Goal: Task Accomplishment & Management: Manage account settings

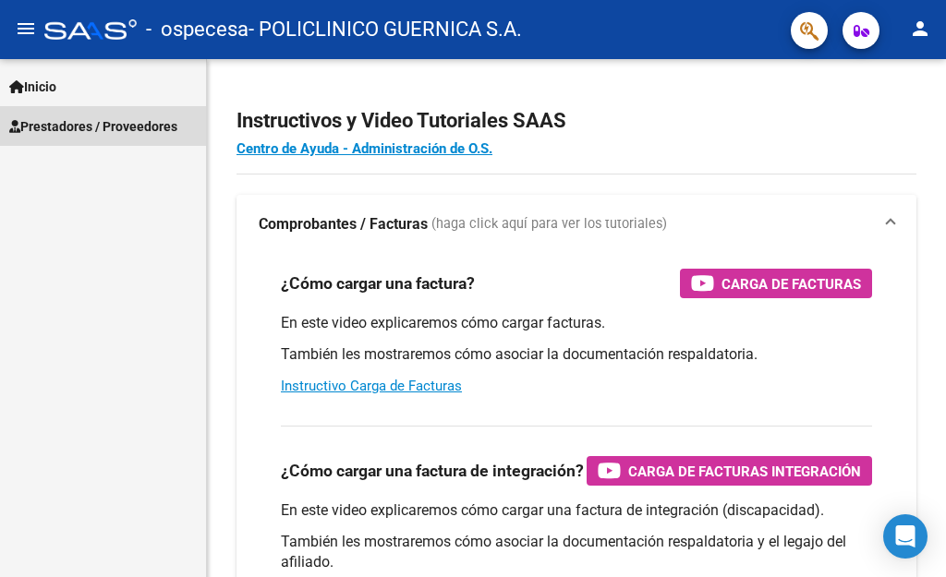
click at [115, 121] on span "Prestadores / Proveedores" at bounding box center [93, 126] width 168 height 20
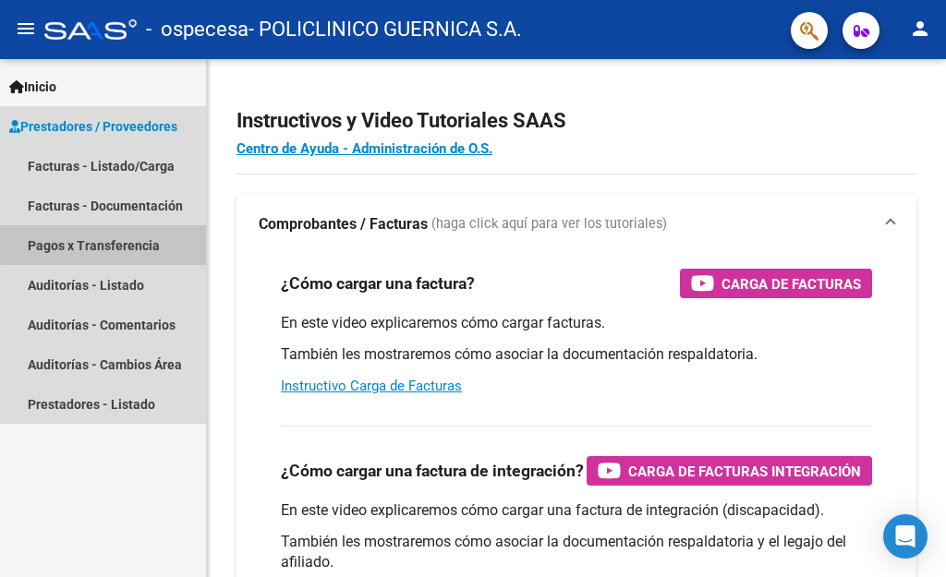
click at [144, 239] on link "Pagos x Transferencia" at bounding box center [103, 245] width 206 height 40
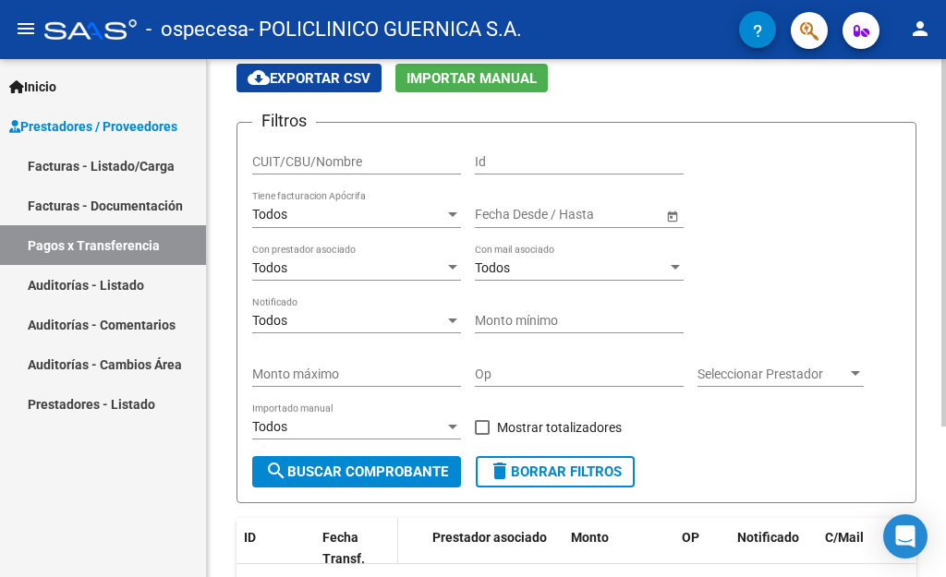
scroll to position [27, 0]
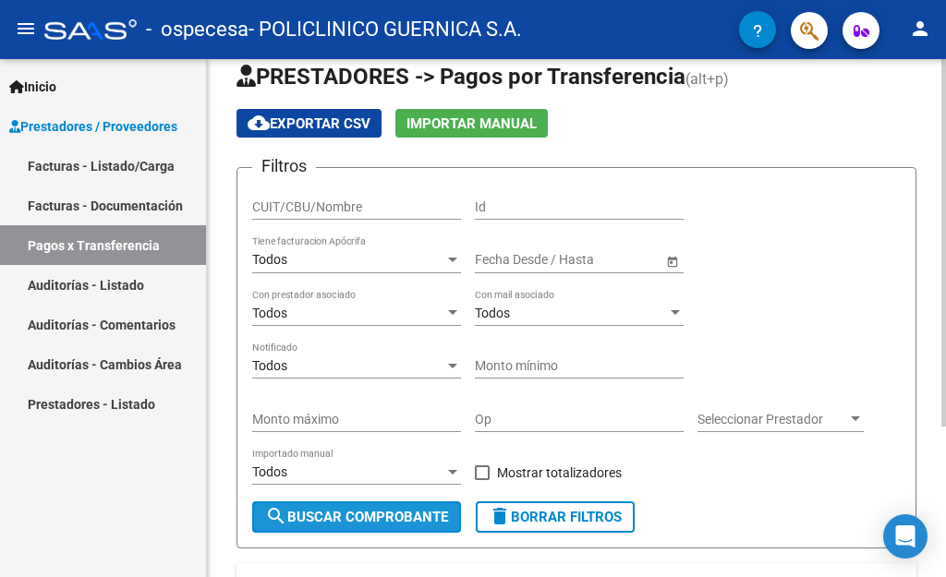
click at [396, 517] on span "search Buscar Comprobante" at bounding box center [356, 517] width 183 height 17
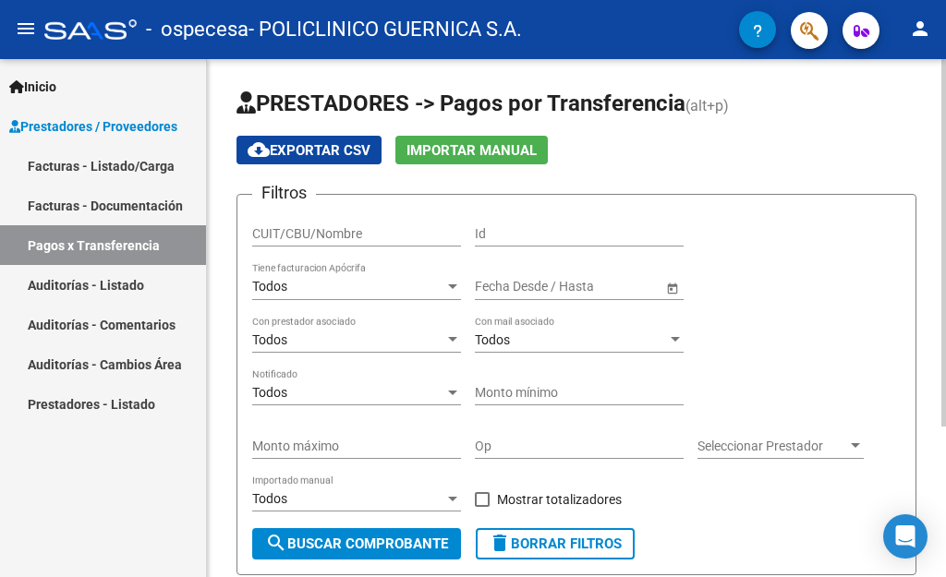
click at [356, 234] on input "CUIT/CBU/Nombre" at bounding box center [356, 234] width 209 height 16
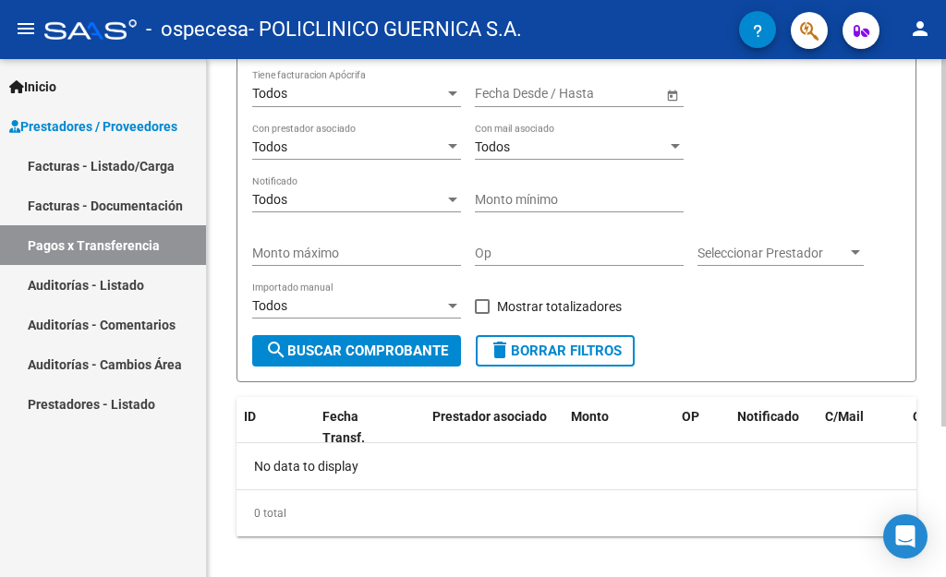
scroll to position [212, 0]
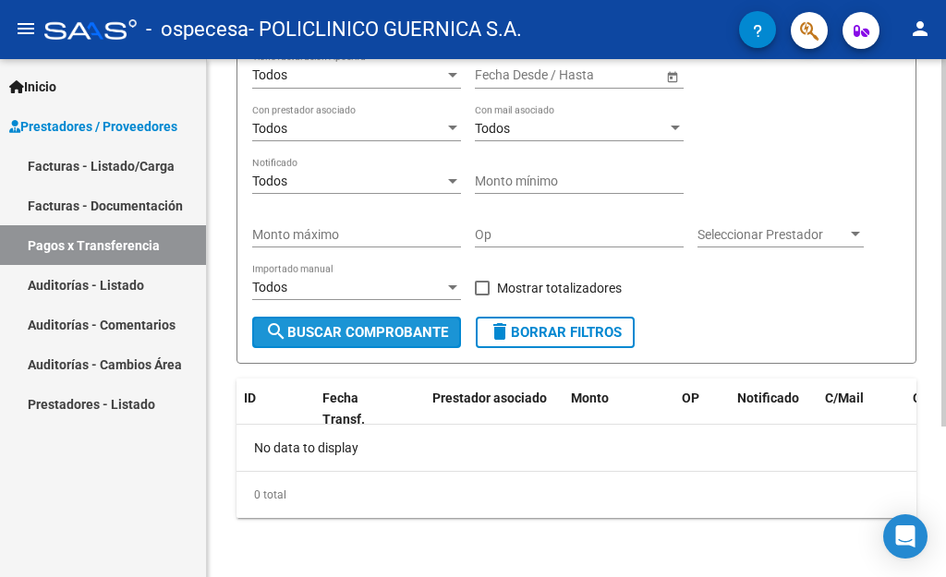
click at [400, 332] on span "search Buscar Comprobante" at bounding box center [356, 332] width 183 height 17
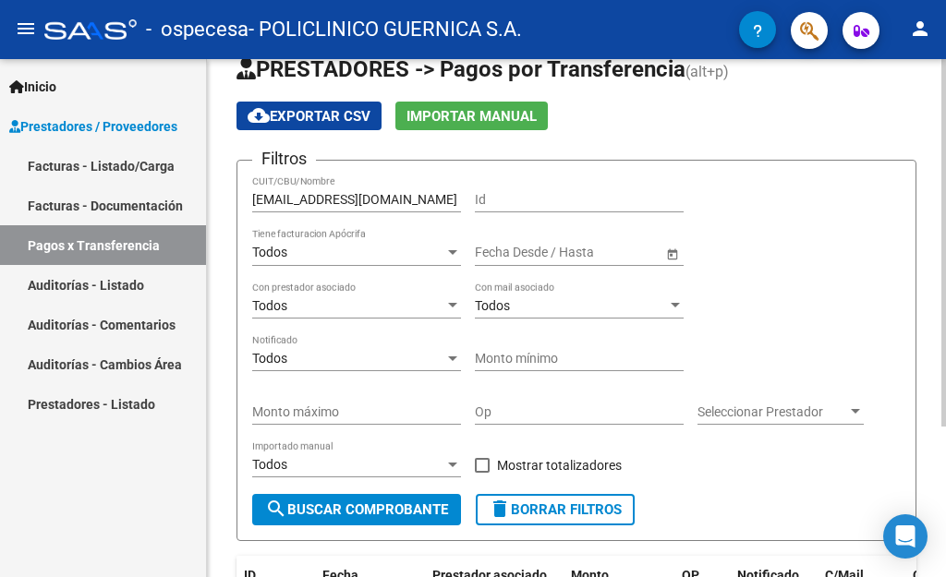
scroll to position [0, 0]
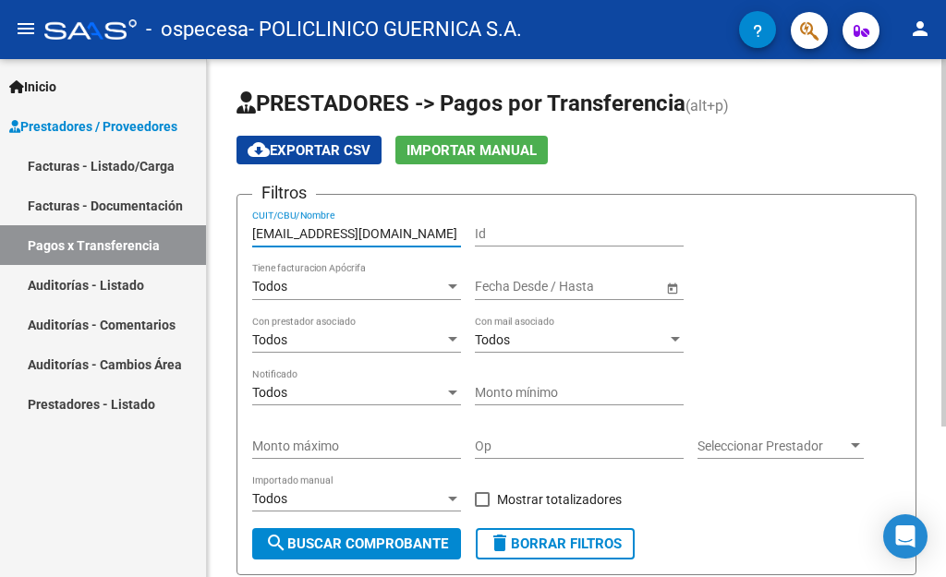
click at [454, 231] on input "[EMAIL_ADDRESS][DOMAIN_NAME]" at bounding box center [356, 234] width 209 height 16
drag, startPoint x: 463, startPoint y: 231, endPoint x: 210, endPoint y: 238, distance: 253.2
click at [210, 238] on div "PRESTADORES -> Pagos por Transferencia (alt+p) cloud_download Exportar CSV Impo…" at bounding box center [576, 424] width 739 height 730
click at [322, 227] on input "[EMAIL_ADDRESS][DOMAIN_NAME]" at bounding box center [356, 234] width 209 height 16
drag, startPoint x: 369, startPoint y: 236, endPoint x: 221, endPoint y: 236, distance: 147.8
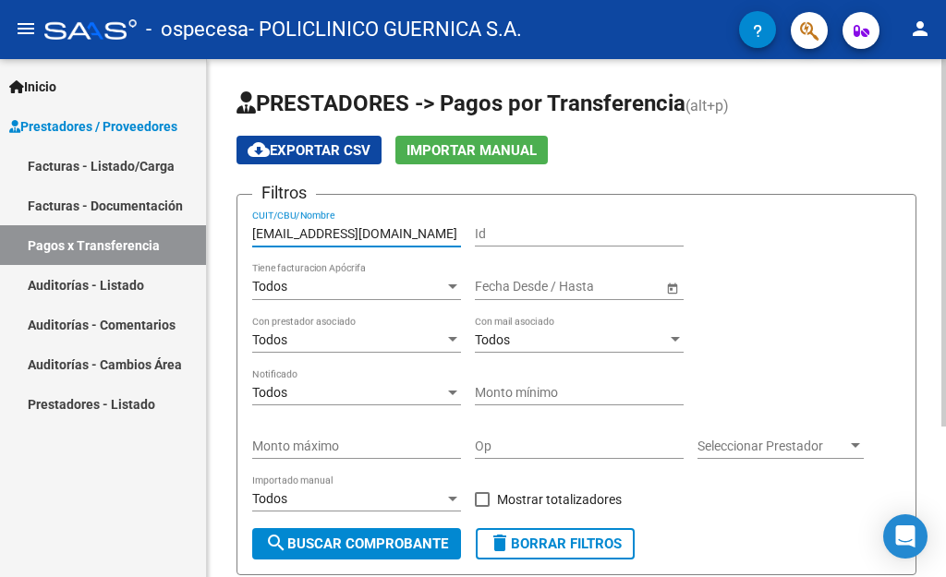
click at [221, 236] on div "PRESTADORES -> Pagos por Transferencia (alt+p) cloud_download Exportar CSV Impo…" at bounding box center [576, 424] width 739 height 730
type input "a@[DOMAIN_NAME]"
drag, startPoint x: 362, startPoint y: 226, endPoint x: 229, endPoint y: 228, distance: 133.0
click at [229, 228] on div "PRESTADORES -> Pagos por Transferencia (alt+p) cloud_download Exportar CSV Impo…" at bounding box center [576, 424] width 739 height 730
click at [282, 229] on input "CUIT/CBU/Nombre" at bounding box center [356, 234] width 209 height 16
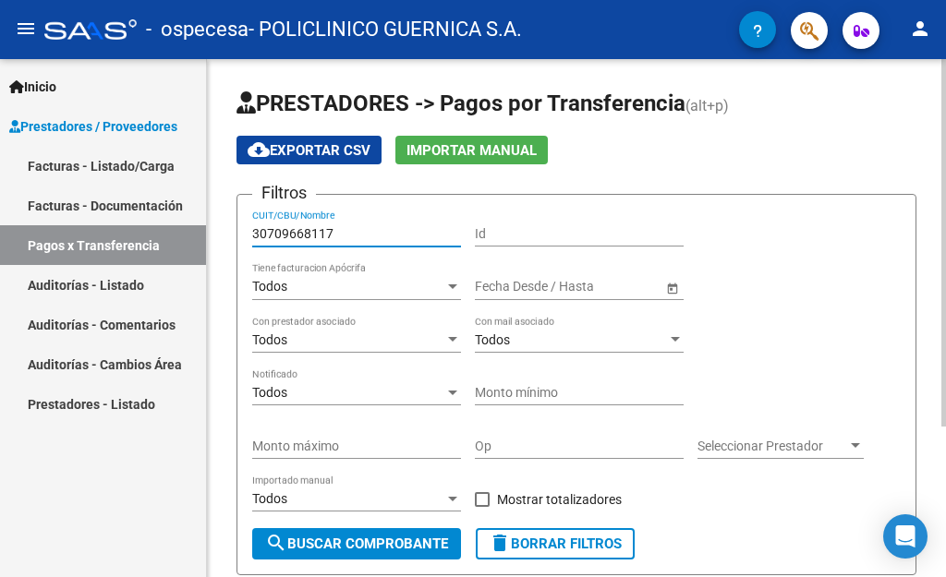
type input "30709668117"
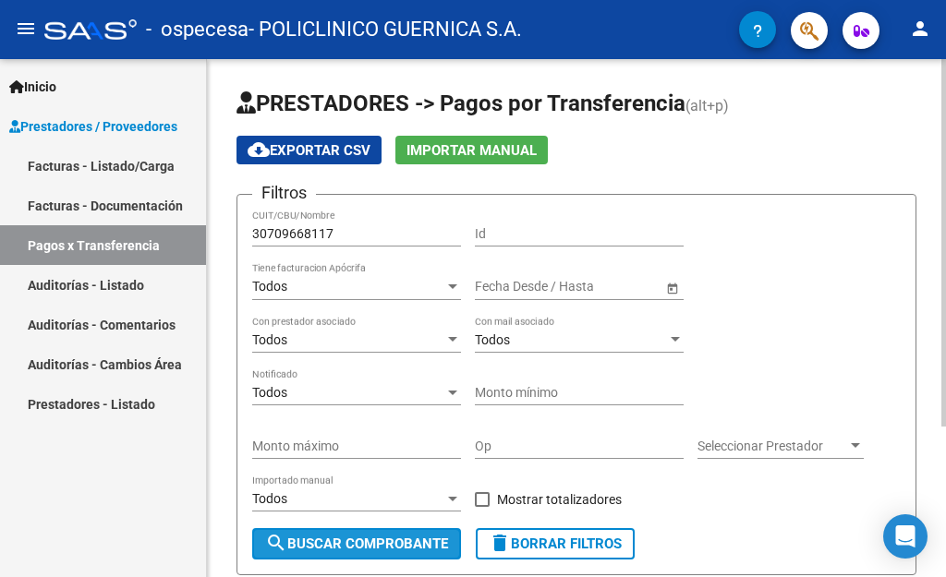
click at [341, 541] on span "search Buscar Comprobante" at bounding box center [356, 544] width 183 height 17
click at [725, 454] on div "Seleccionar Prestador Seleccionar Prestador" at bounding box center [780, 440] width 166 height 37
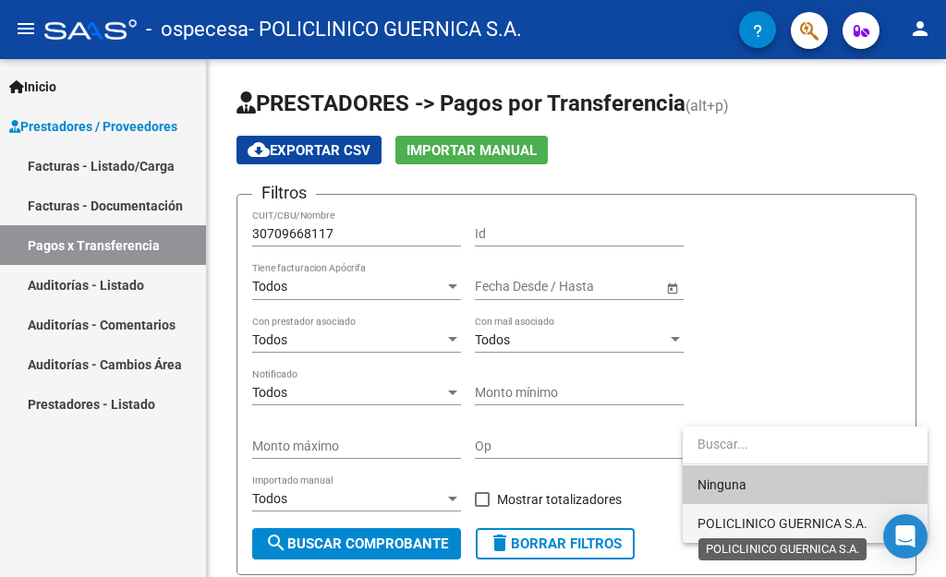
click at [750, 524] on span "POLICLINICO GUERNICA S.A." at bounding box center [782, 523] width 170 height 15
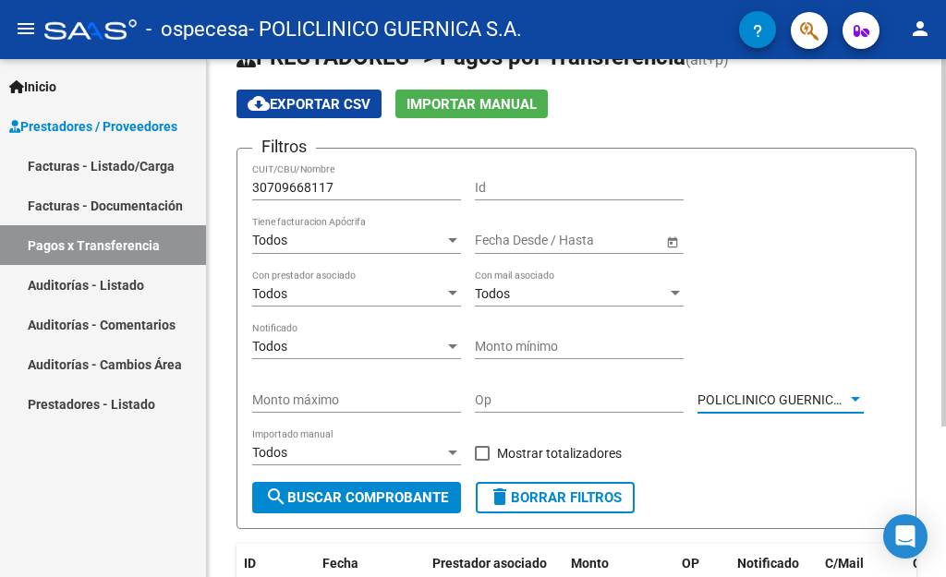
scroll to position [92, 0]
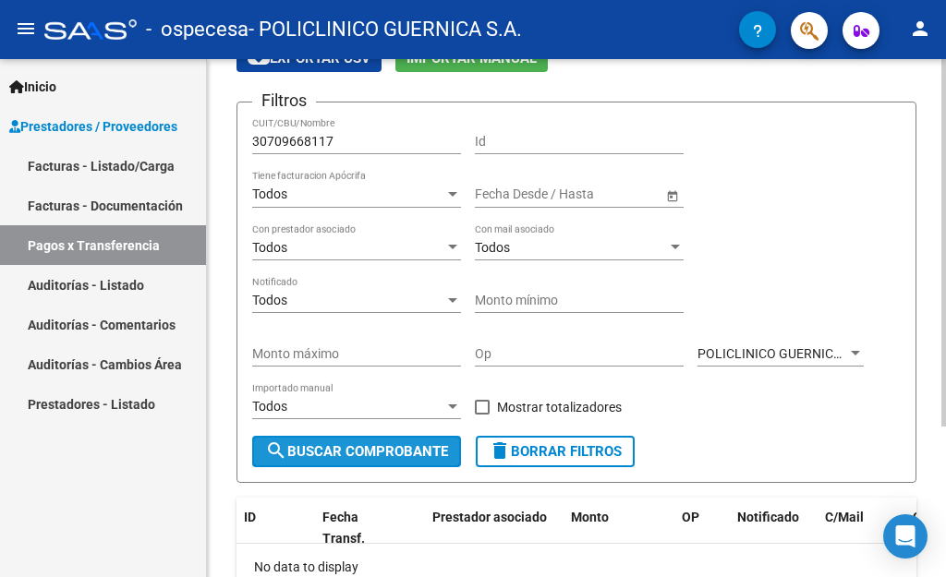
click at [375, 451] on span "search Buscar Comprobante" at bounding box center [356, 451] width 183 height 17
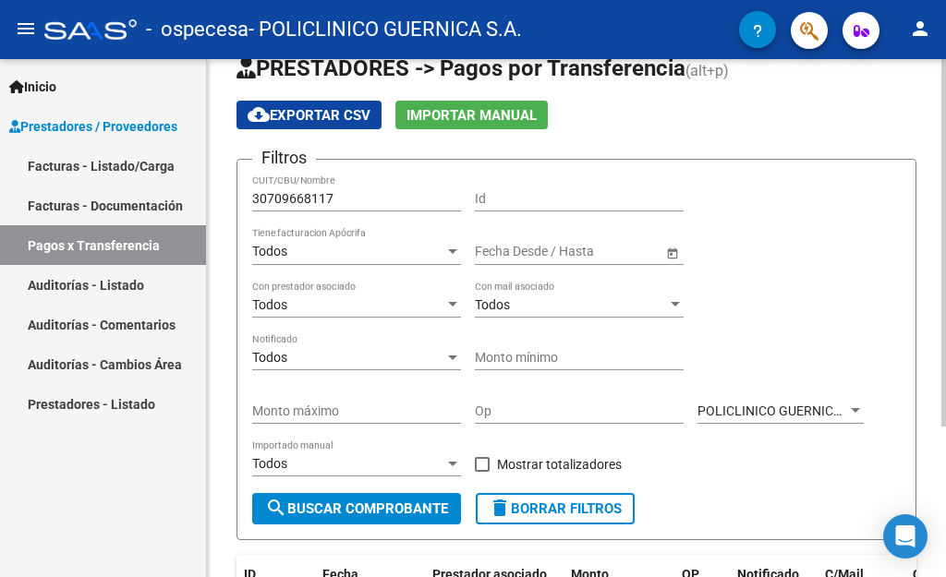
scroll to position [0, 0]
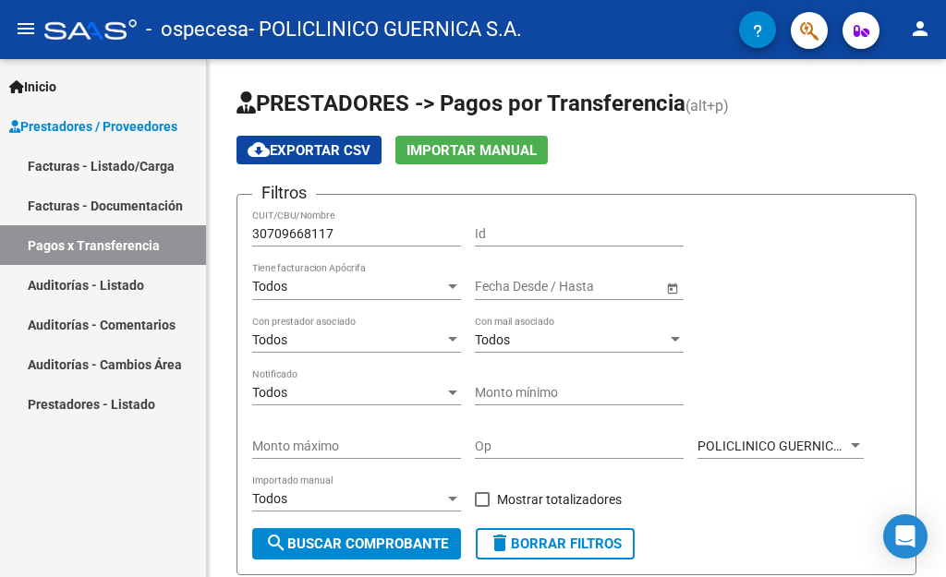
click at [150, 210] on link "Facturas - Documentación" at bounding box center [103, 206] width 206 height 40
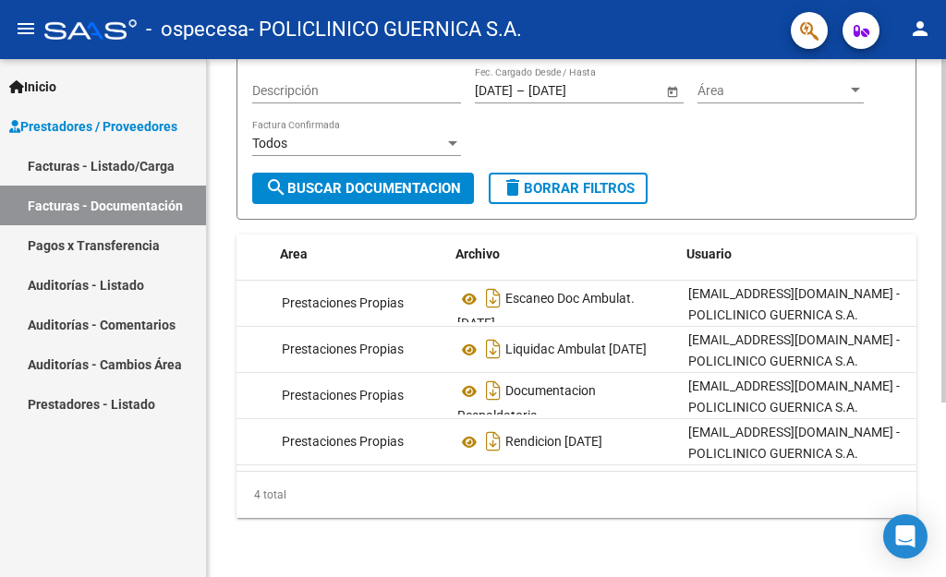
scroll to position [0, 224]
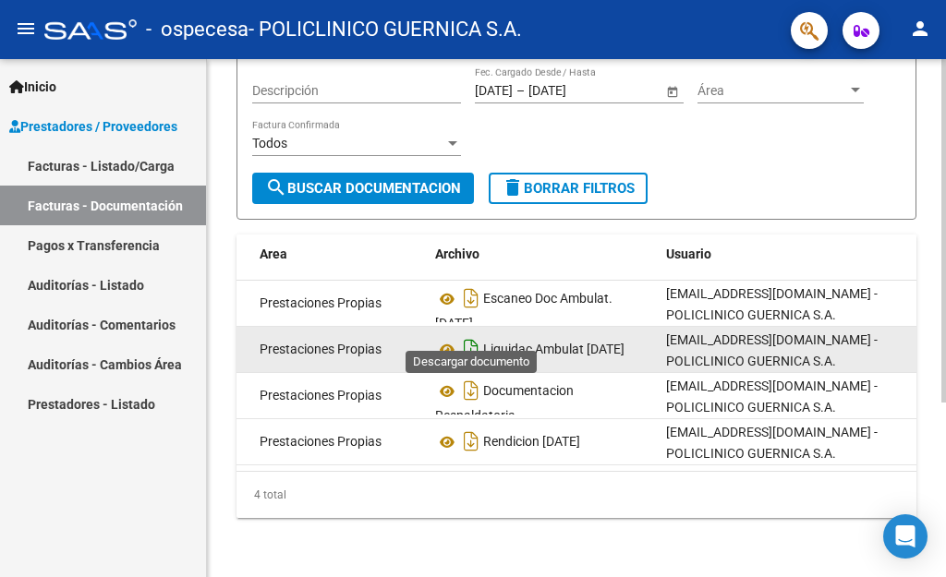
click at [473, 334] on icon "Descargar documento" at bounding box center [471, 349] width 24 height 30
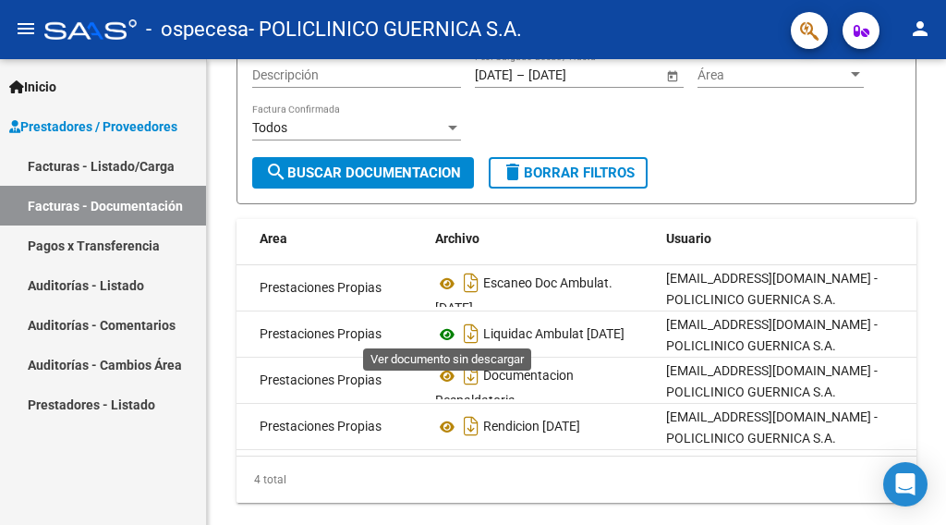
click at [447, 323] on icon at bounding box center [447, 334] width 24 height 22
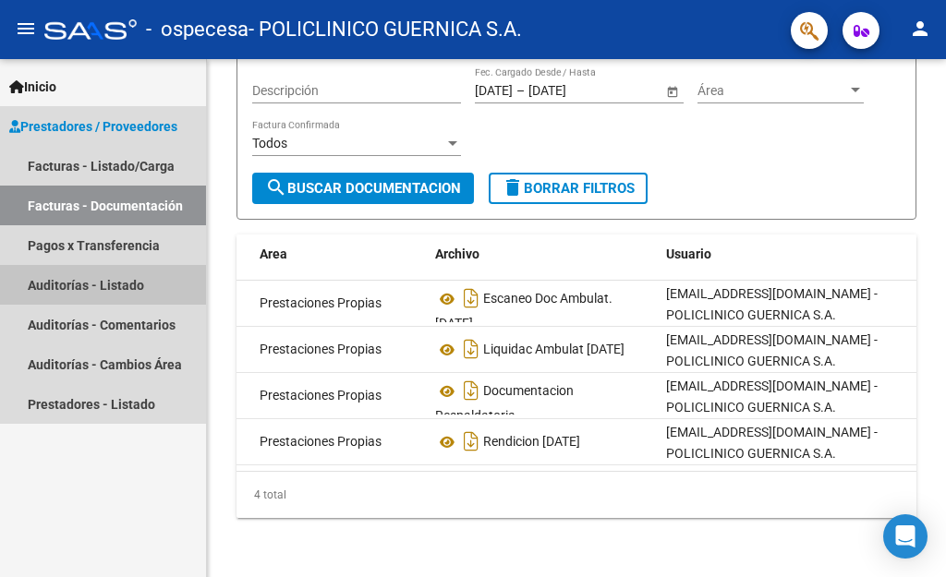
click at [121, 281] on link "Auditorías - Listado" at bounding box center [103, 285] width 206 height 40
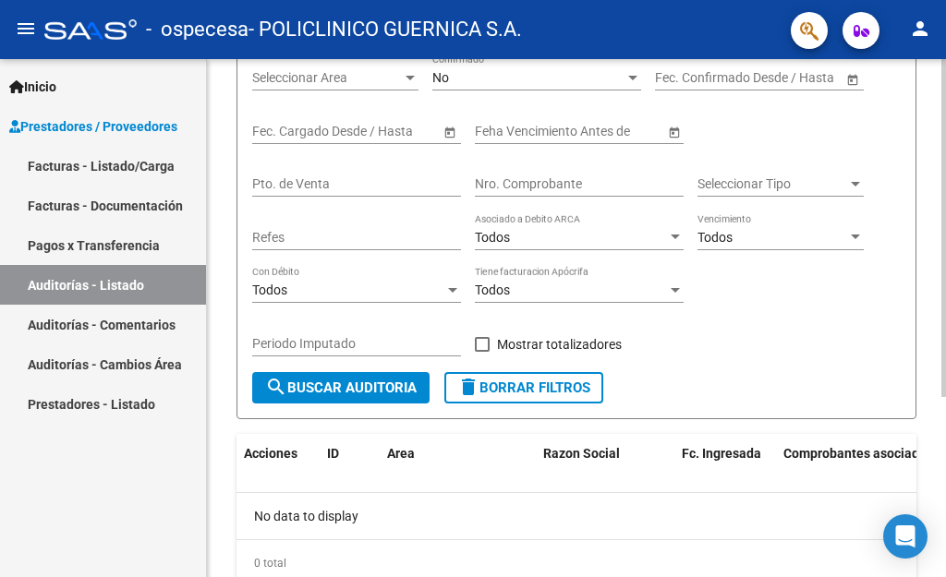
scroll to position [276, 0]
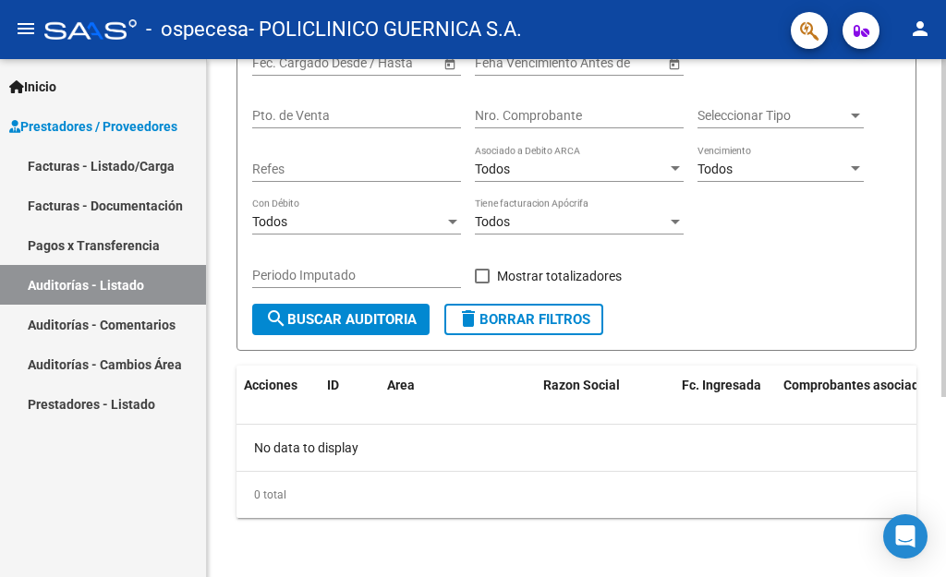
click at [369, 318] on span "search Buscar Auditoria" at bounding box center [340, 319] width 151 height 17
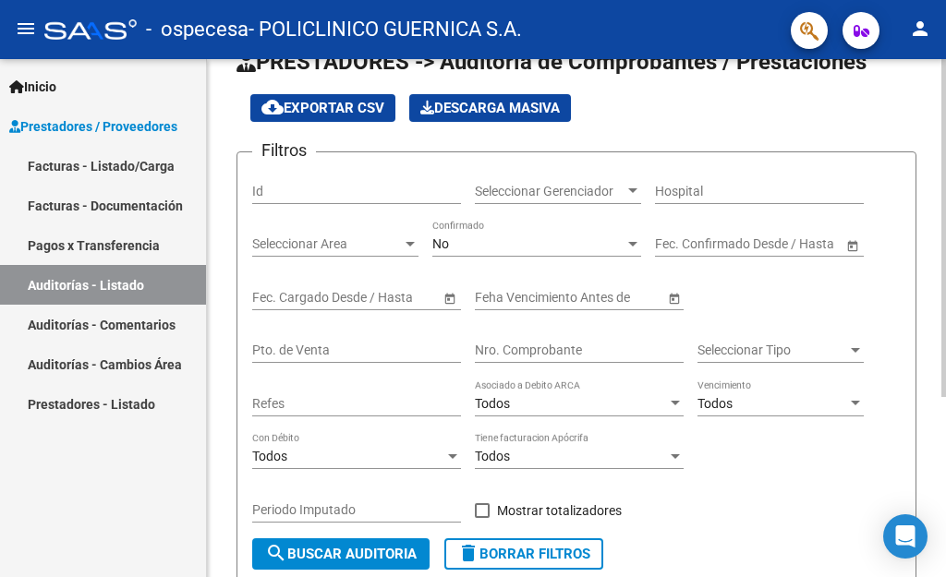
scroll to position [0, 0]
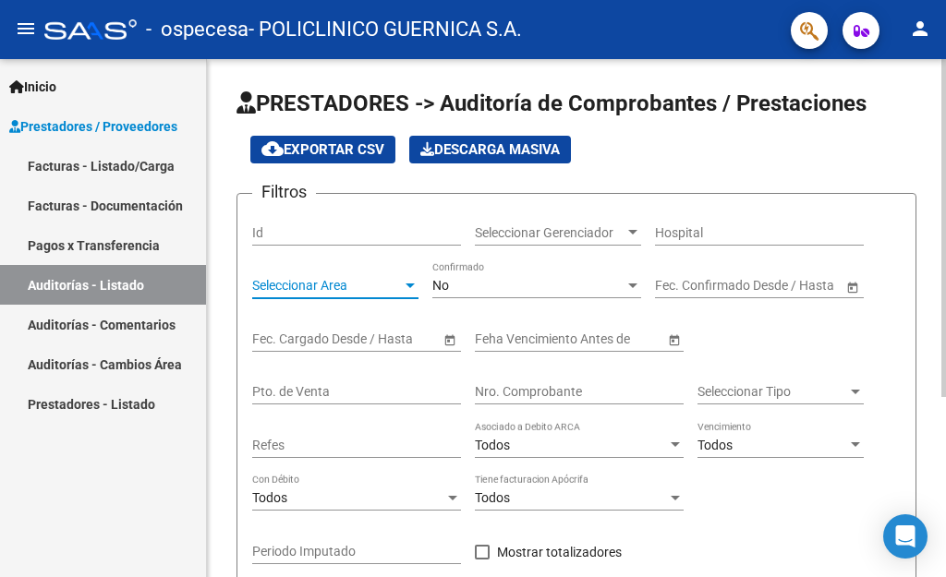
click at [379, 283] on span "Seleccionar Area" at bounding box center [327, 286] width 150 height 16
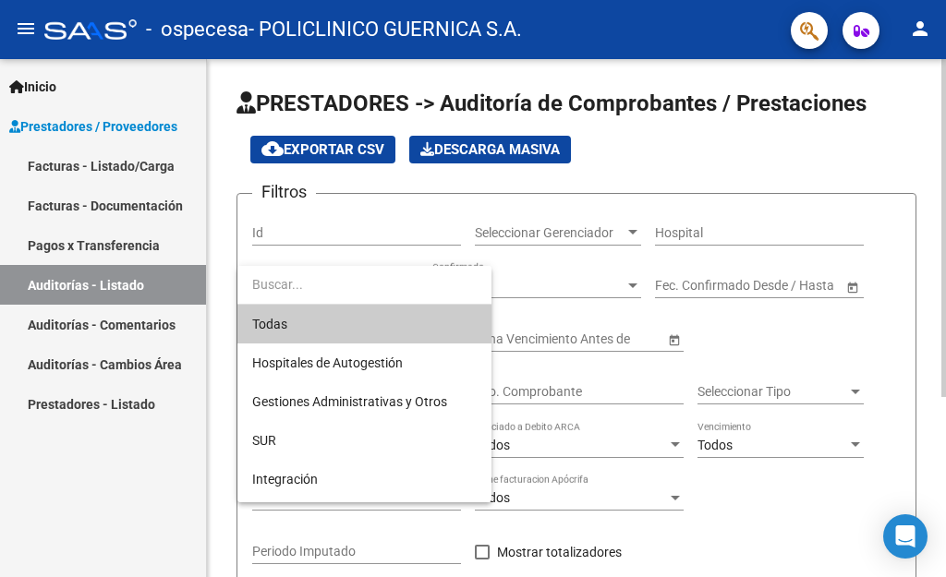
click at [379, 283] on input "dropdown search" at bounding box center [364, 284] width 254 height 39
click at [102, 407] on div at bounding box center [473, 288] width 946 height 577
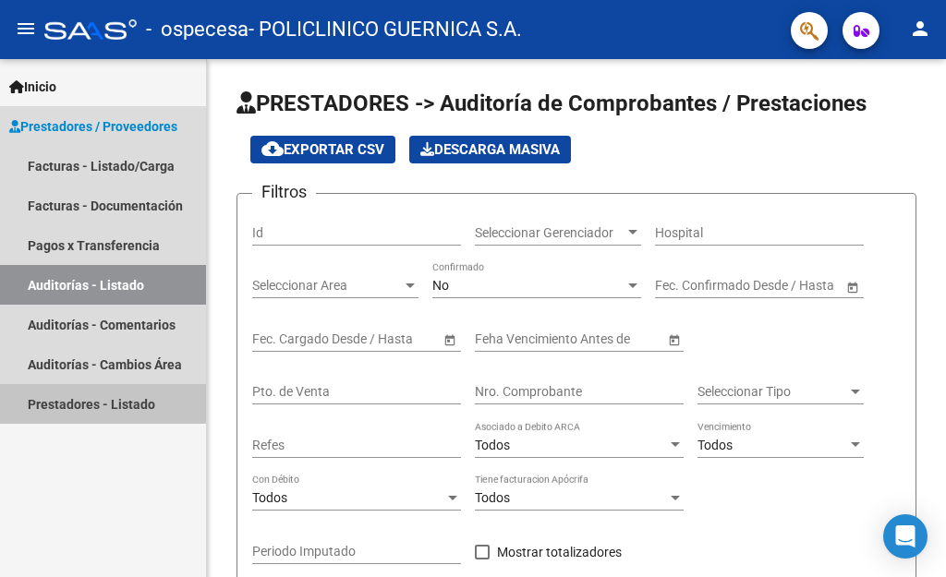
click at [102, 407] on link "Prestadores - Listado" at bounding box center [103, 404] width 206 height 40
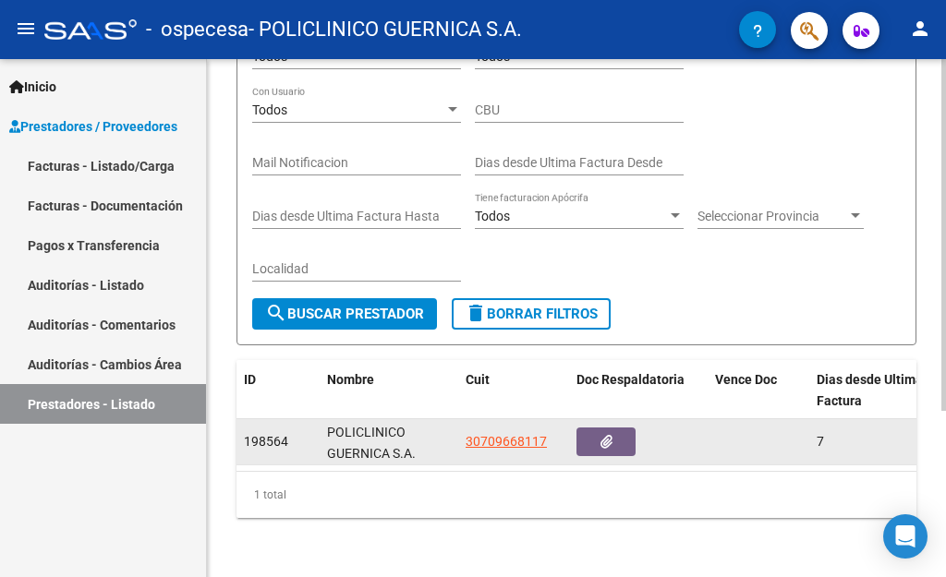
scroll to position [245, 0]
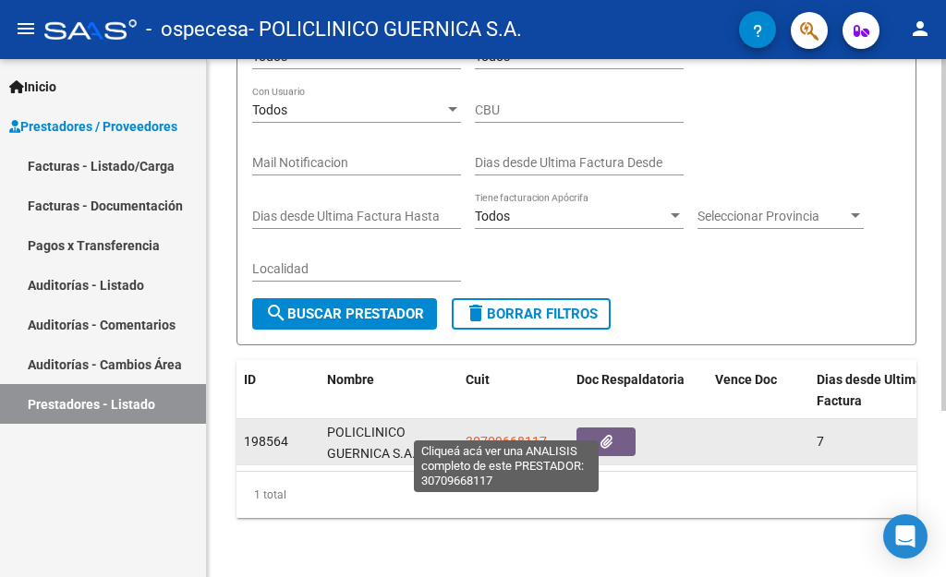
click at [506, 434] on span "30709668117" at bounding box center [506, 441] width 81 height 15
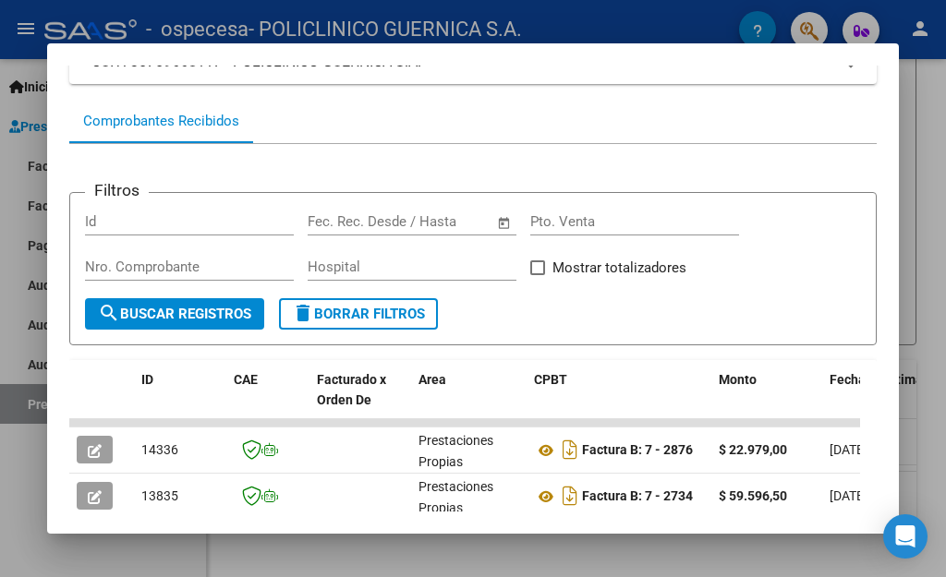
scroll to position [277, 0]
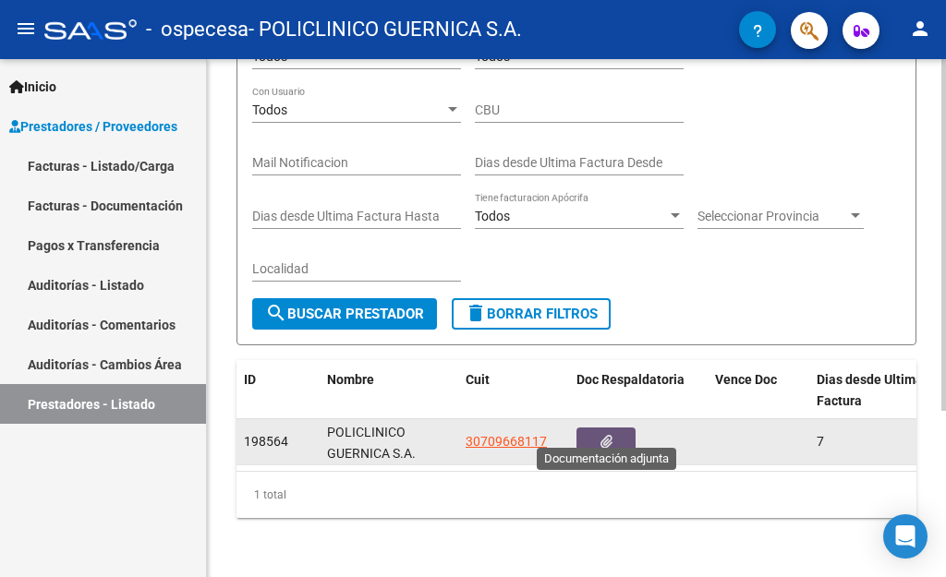
click at [592, 428] on button "button" at bounding box center [605, 442] width 59 height 29
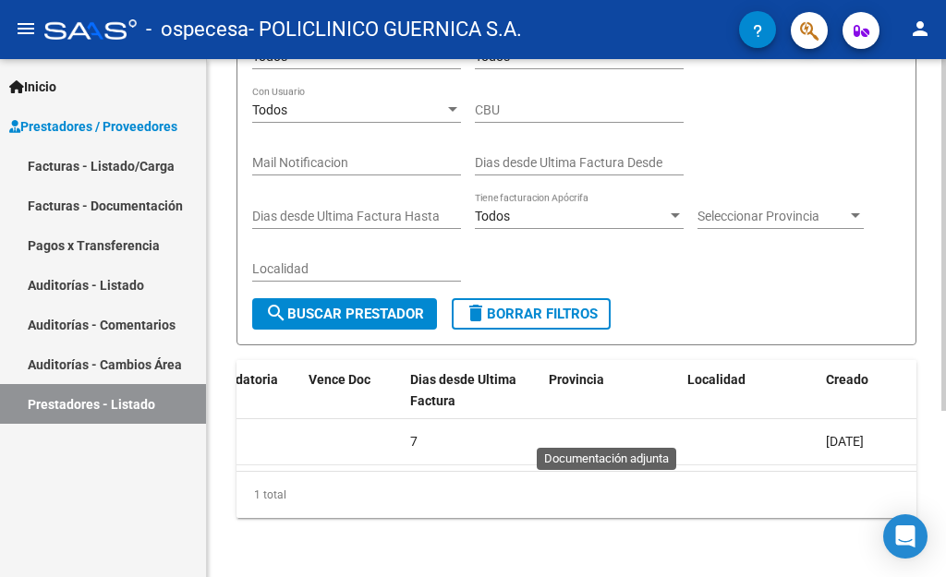
scroll to position [0, 410]
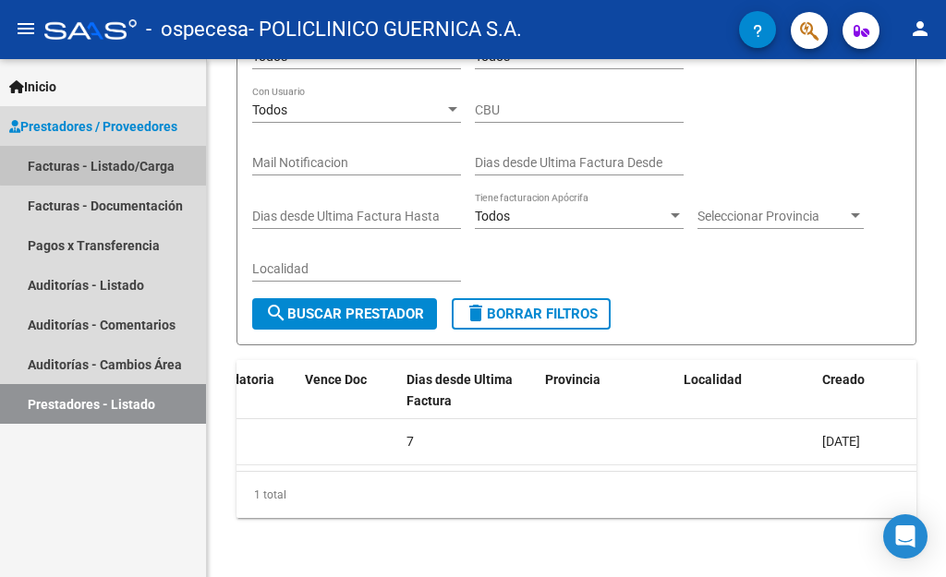
click at [120, 164] on link "Facturas - Listado/Carga" at bounding box center [103, 166] width 206 height 40
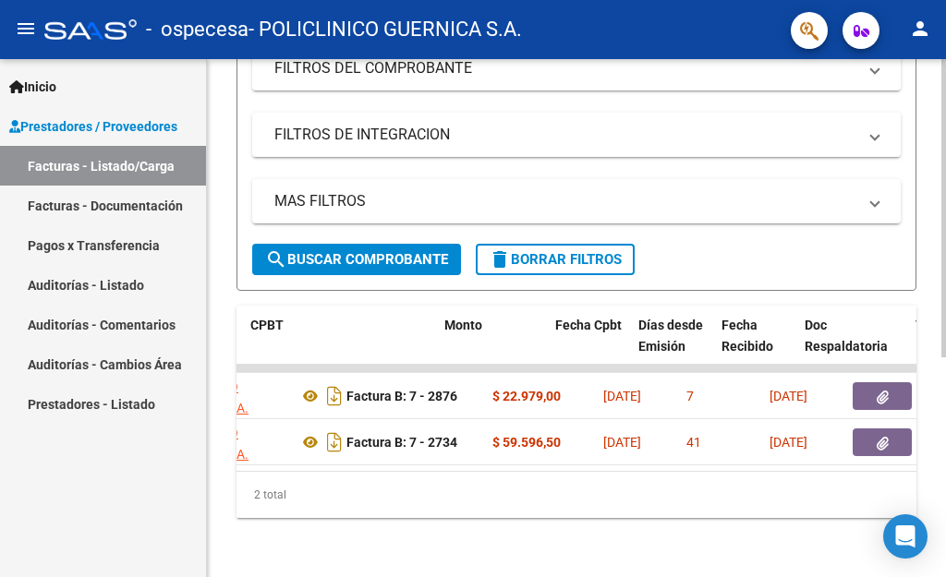
scroll to position [0, 1190]
